Goal: Use online tool/utility: Utilize a website feature to perform a specific function

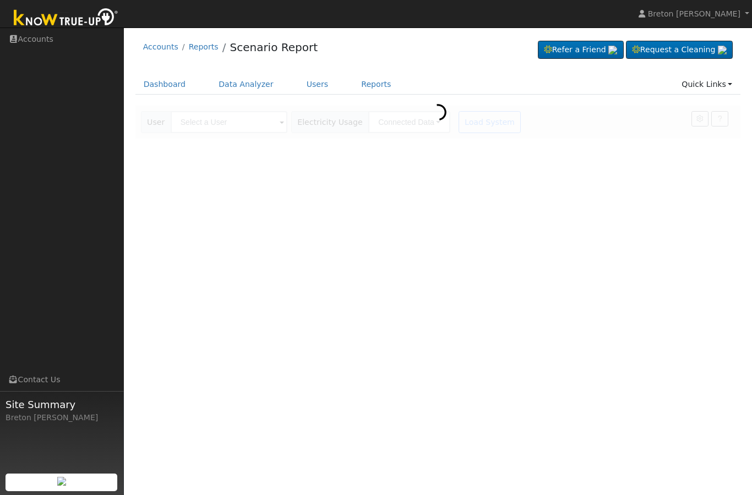
scroll to position [49, 75]
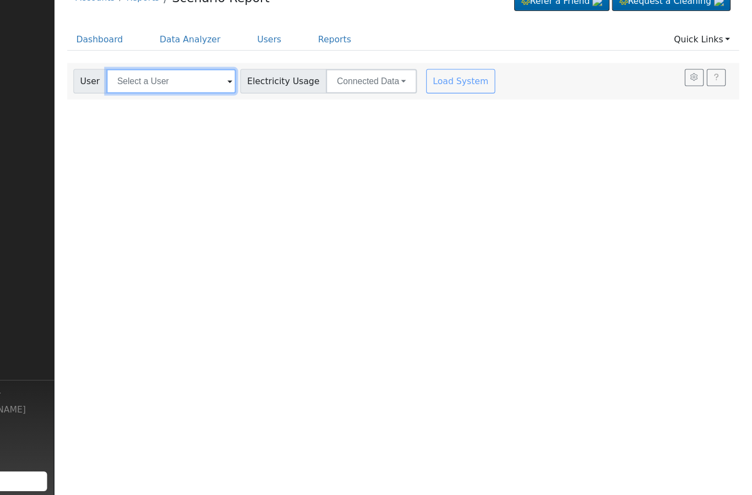
click at [171, 111] on input "text" at bounding box center [229, 122] width 117 height 22
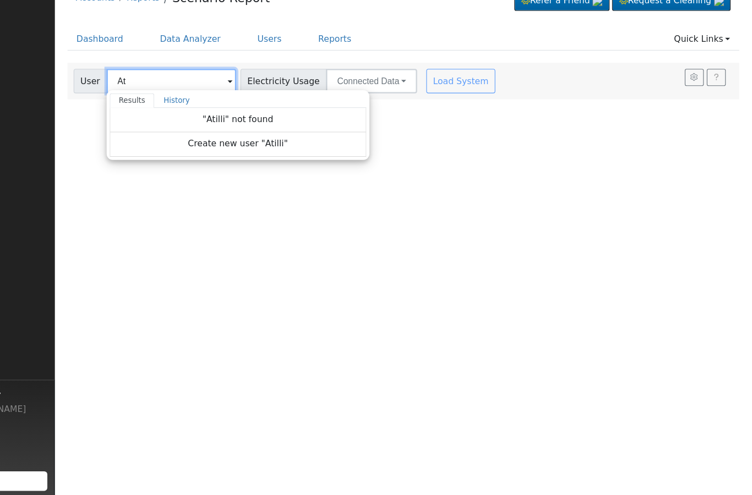
type input "A"
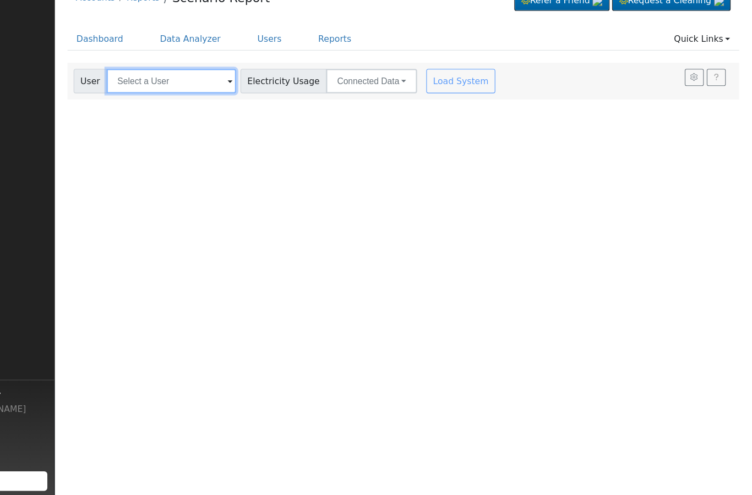
click at [171, 111] on input "text" at bounding box center [229, 122] width 117 height 22
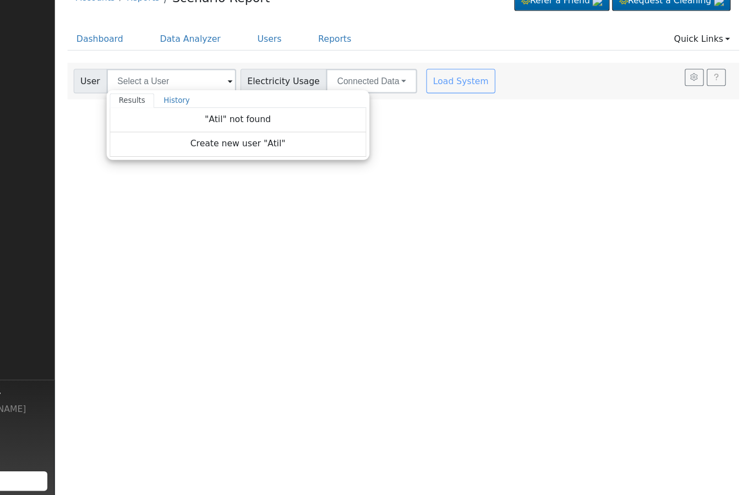
click at [280, 117] on span at bounding box center [282, 123] width 4 height 13
click at [171, 111] on input "text" at bounding box center [229, 122] width 117 height 22
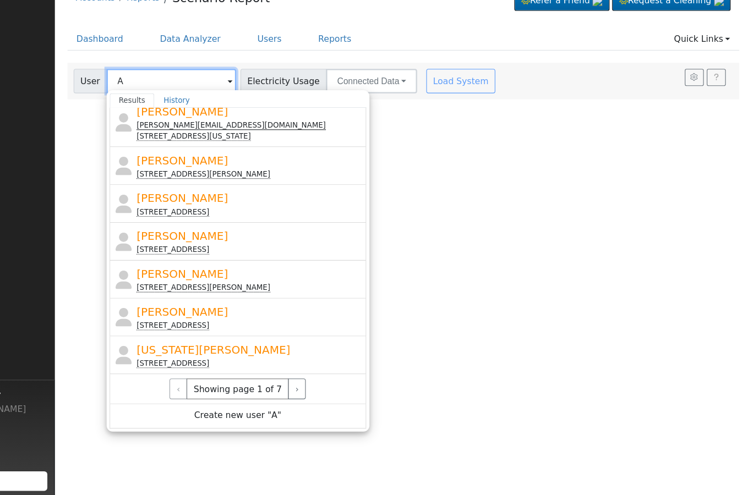
scroll to position [302, 0]
click at [334, 390] on button "›" at bounding box center [342, 399] width 16 height 19
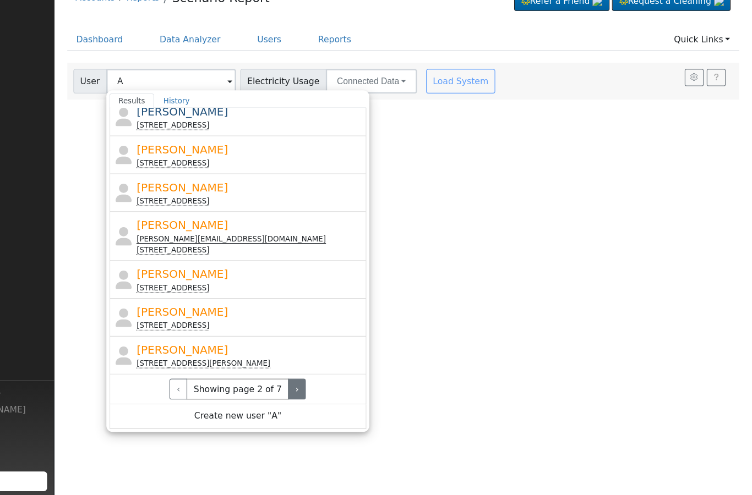
scroll to position [292, 0]
click at [334, 390] on button "›" at bounding box center [342, 399] width 16 height 19
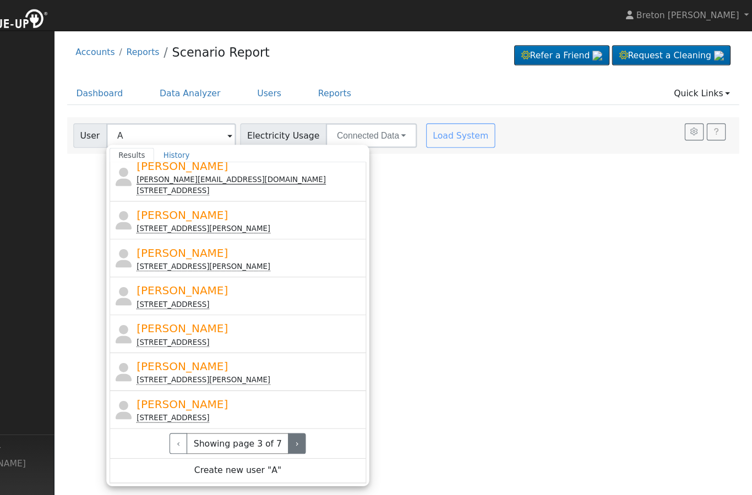
click at [334, 398] on button "›" at bounding box center [342, 399] width 16 height 19
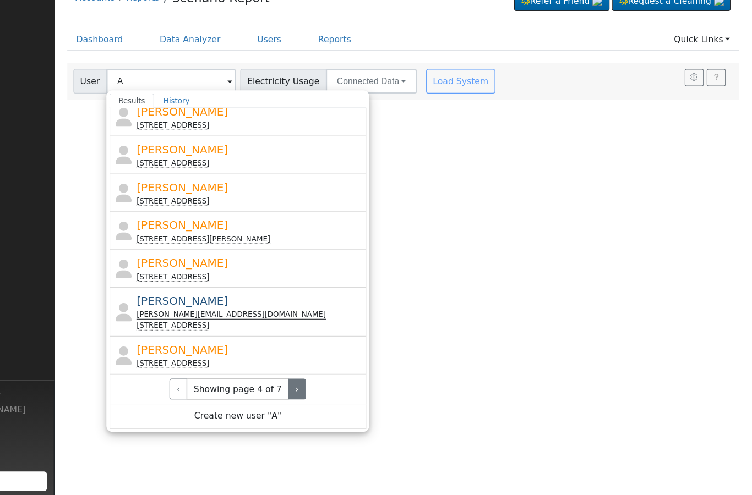
click at [334, 390] on button "›" at bounding box center [342, 399] width 16 height 19
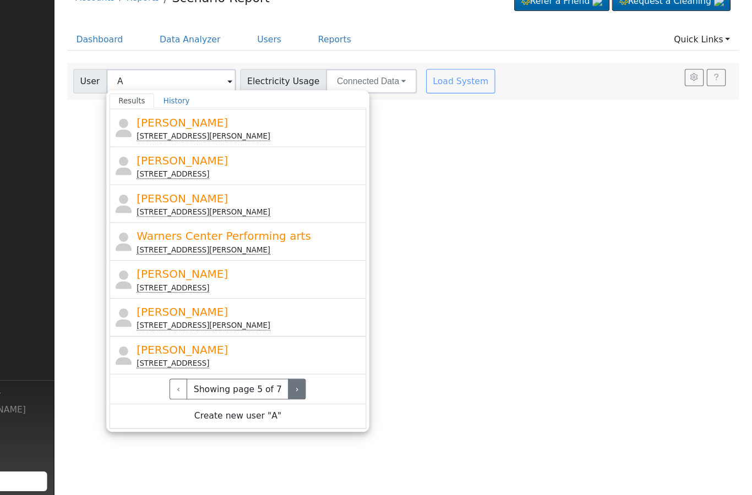
click at [334, 390] on button "›" at bounding box center [342, 399] width 16 height 19
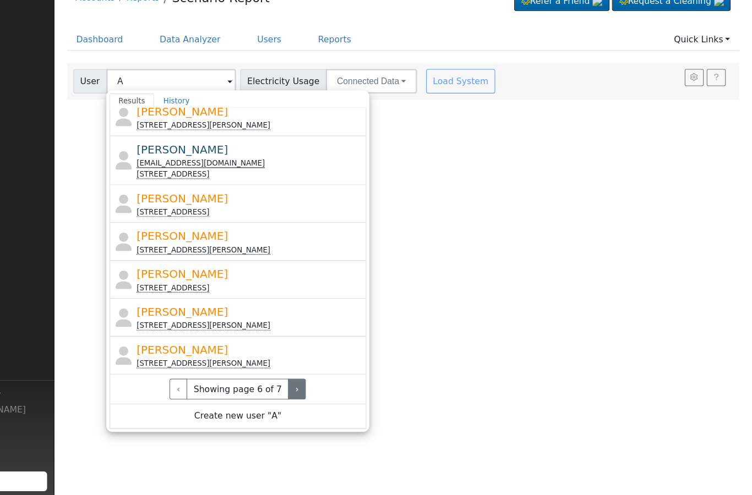
scroll to position [302, 0]
click at [334, 390] on button "›" at bounding box center [342, 399] width 16 height 19
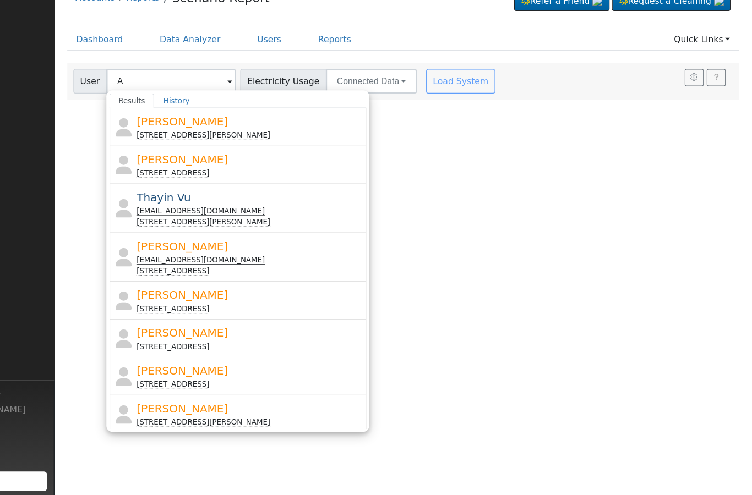
scroll to position [0, 0]
click at [171, 111] on input "A" at bounding box center [229, 122] width 117 height 22
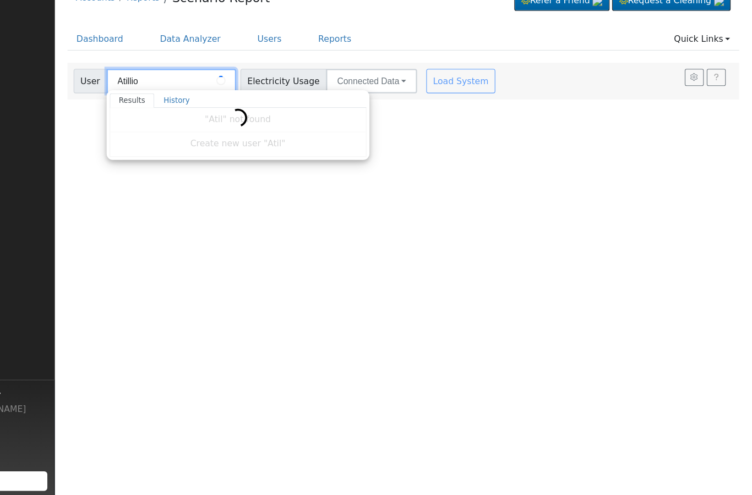
type input "Atillio"
click at [280, 117] on span at bounding box center [282, 123] width 4 height 13
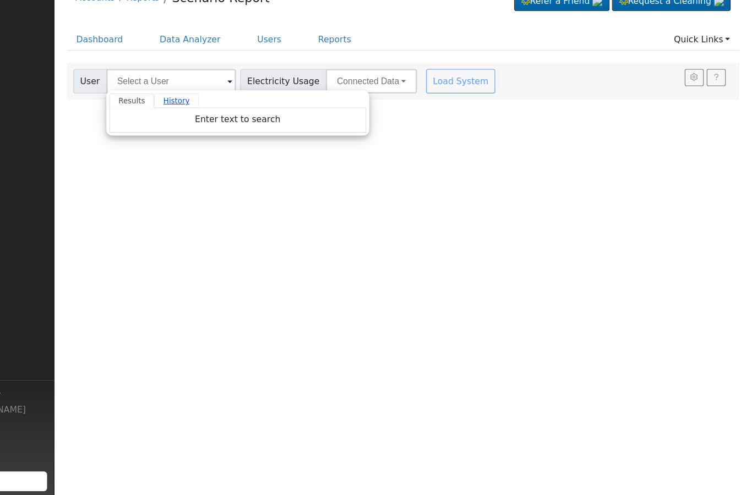
click at [214, 133] on link "History" at bounding box center [234, 139] width 40 height 13
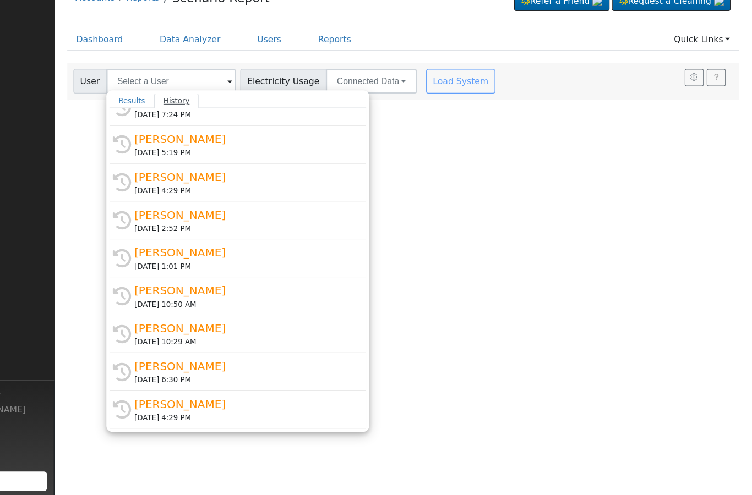
scroll to position [347, 0]
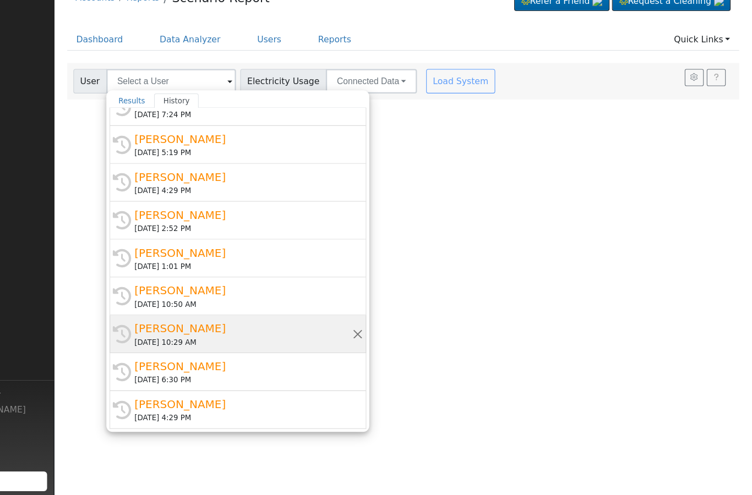
click at [196, 337] on div "Attilio Giordani" at bounding box center [294, 344] width 196 height 15
type input "Attilio Giordani"
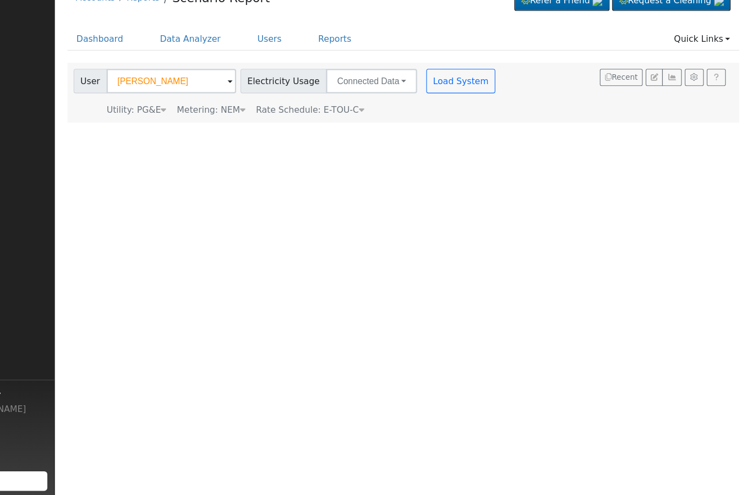
click at [313, 144] on span "Rate Schedule: E-TOU-C" at bounding box center [353, 148] width 97 height 9
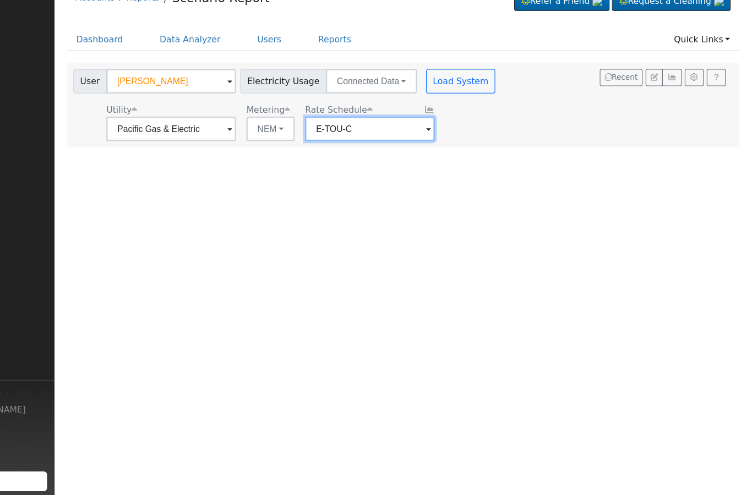
click at [287, 154] on input "E-TOU-C" at bounding box center [229, 165] width 117 height 22
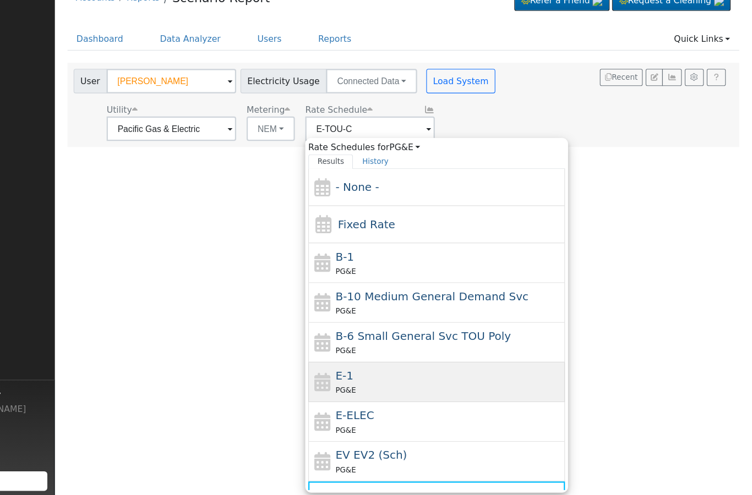
click at [377, 395] on div "PG&E" at bounding box center [479, 401] width 204 height 12
type input "E-1"
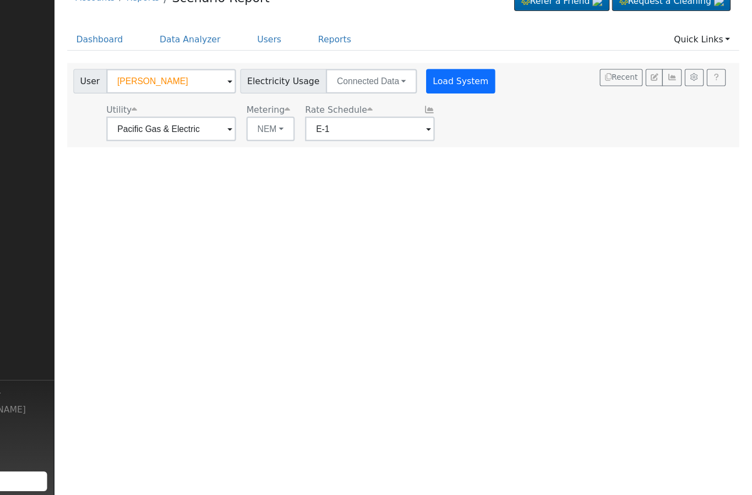
click at [458, 111] on button "Load System" at bounding box center [489, 122] width 63 height 22
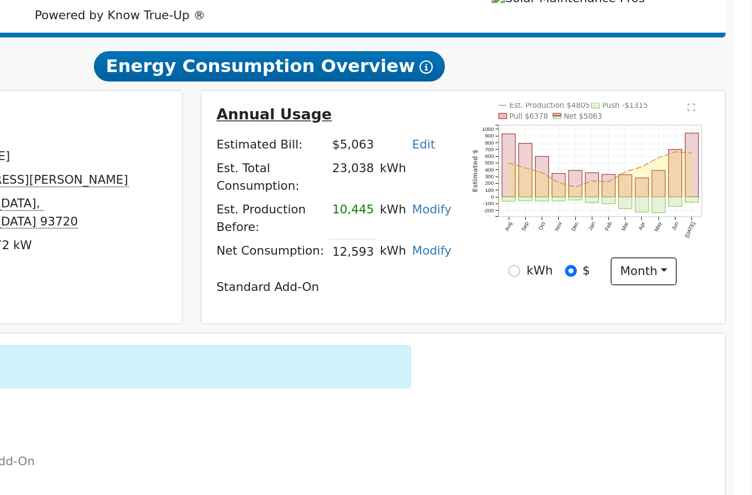
scroll to position [21, 0]
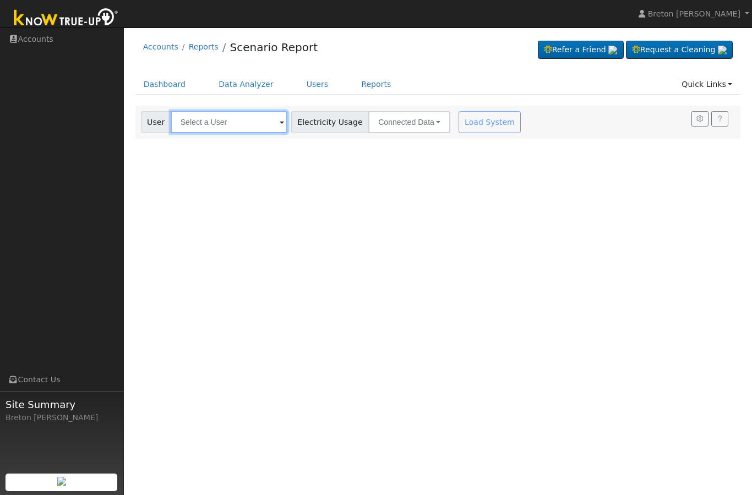
click at [204, 120] on input "text" at bounding box center [229, 122] width 117 height 22
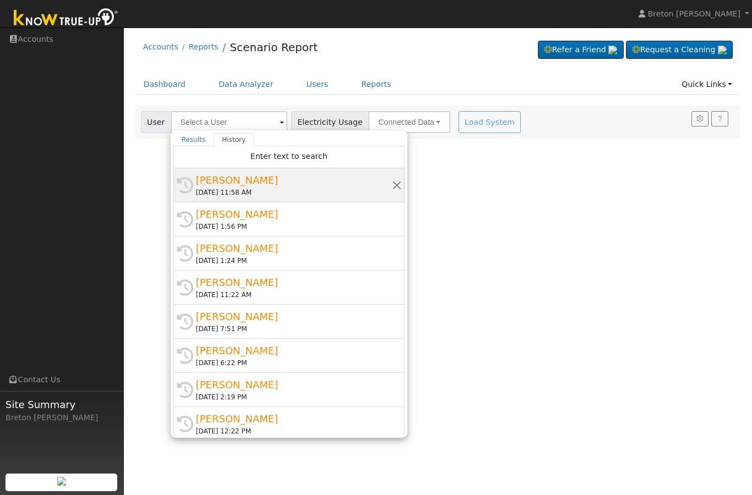
click at [231, 182] on div "Attilio Giordani" at bounding box center [294, 180] width 196 height 15
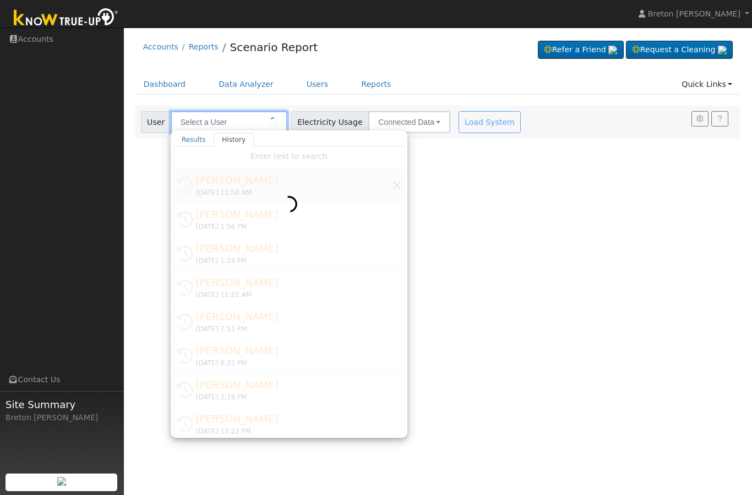
type input "Attilio Giordani"
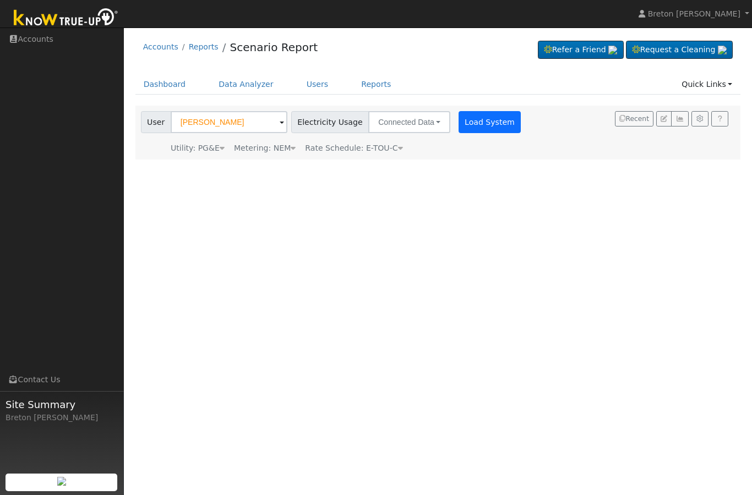
click at [461, 124] on button "Load System" at bounding box center [489, 122] width 63 height 22
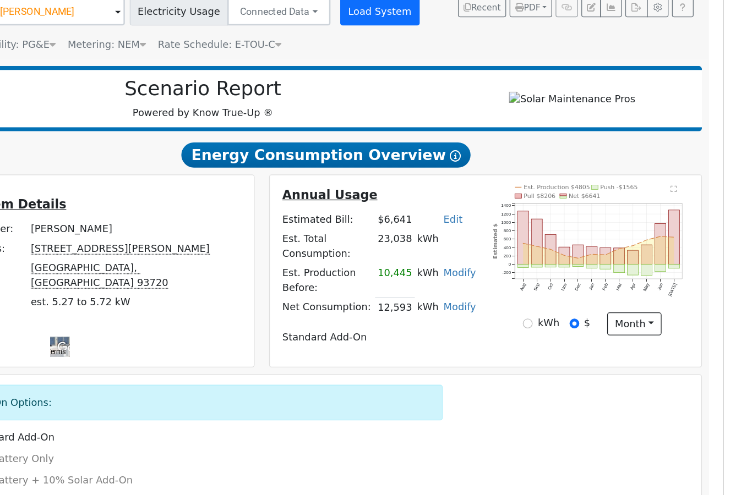
scroll to position [61, 0]
